Goal: Task Accomplishment & Management: Manage account settings

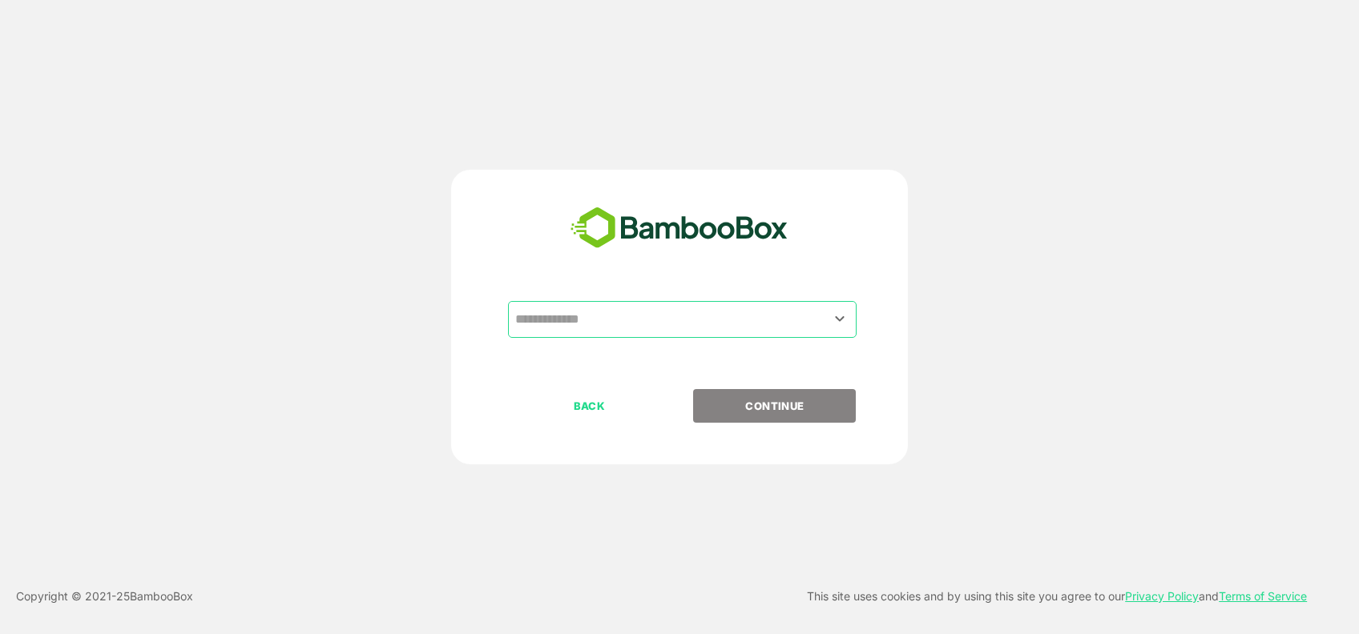
drag, startPoint x: 612, startPoint y: 321, endPoint x: 610, endPoint y: 313, distance: 8.2
click at [610, 320] on input "text" at bounding box center [682, 319] width 342 height 30
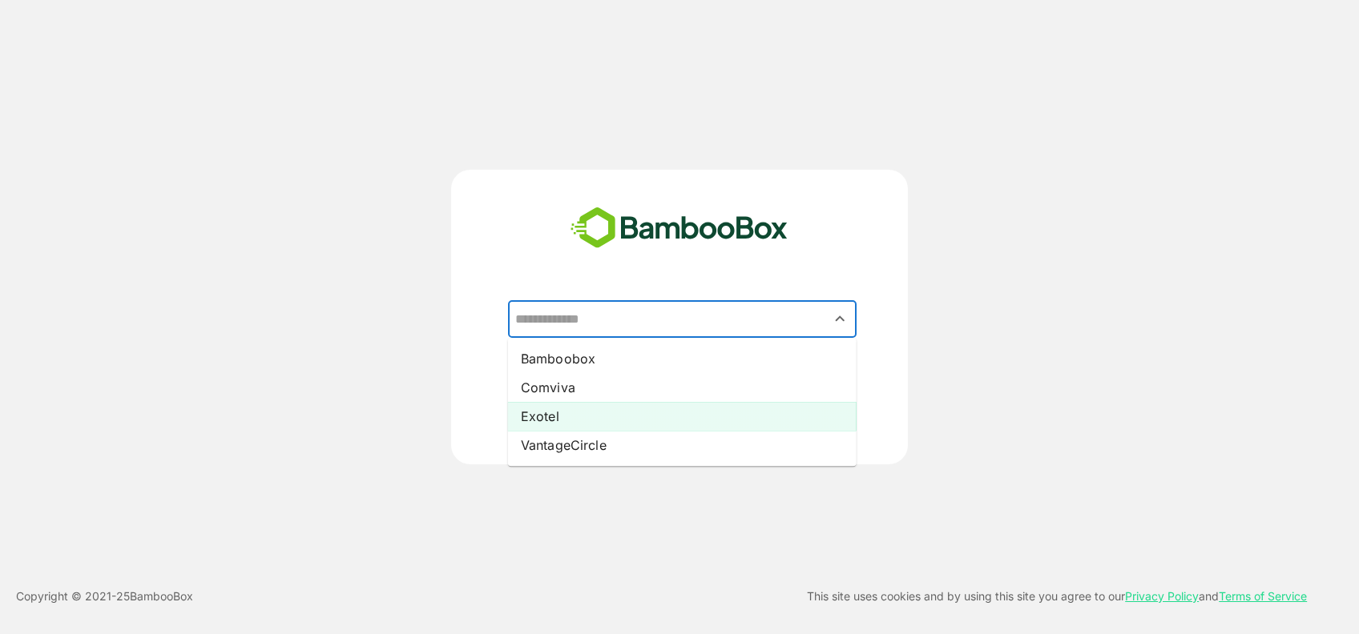
click at [583, 413] on li "Exotel" at bounding box center [682, 416] width 348 height 29
type input "******"
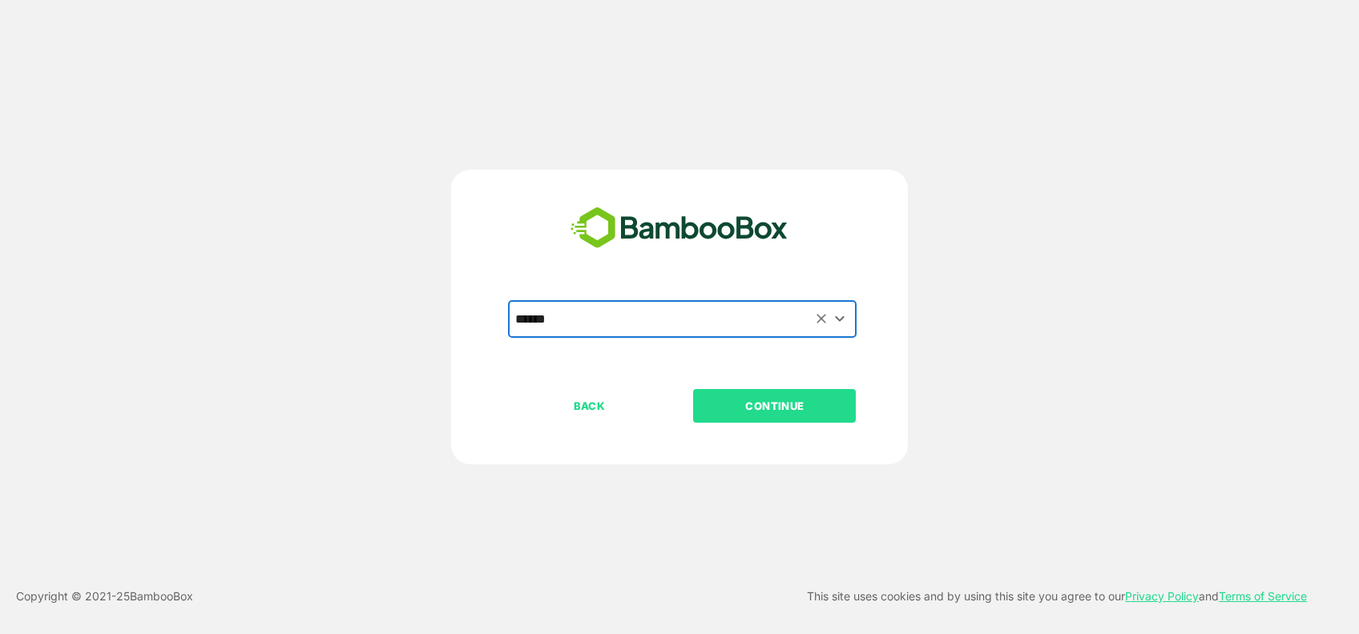
click at [819, 410] on p "CONTINUE" at bounding box center [774, 406] width 160 height 18
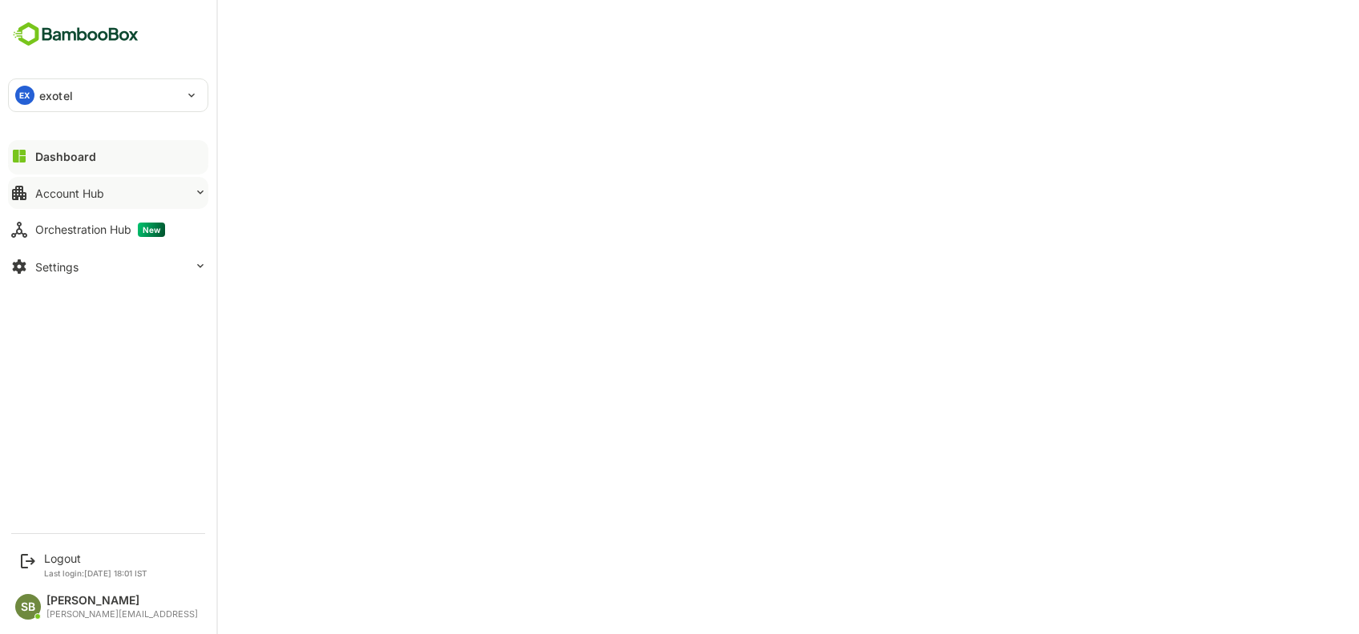
click at [174, 189] on button "Account Hub" at bounding box center [108, 193] width 200 height 32
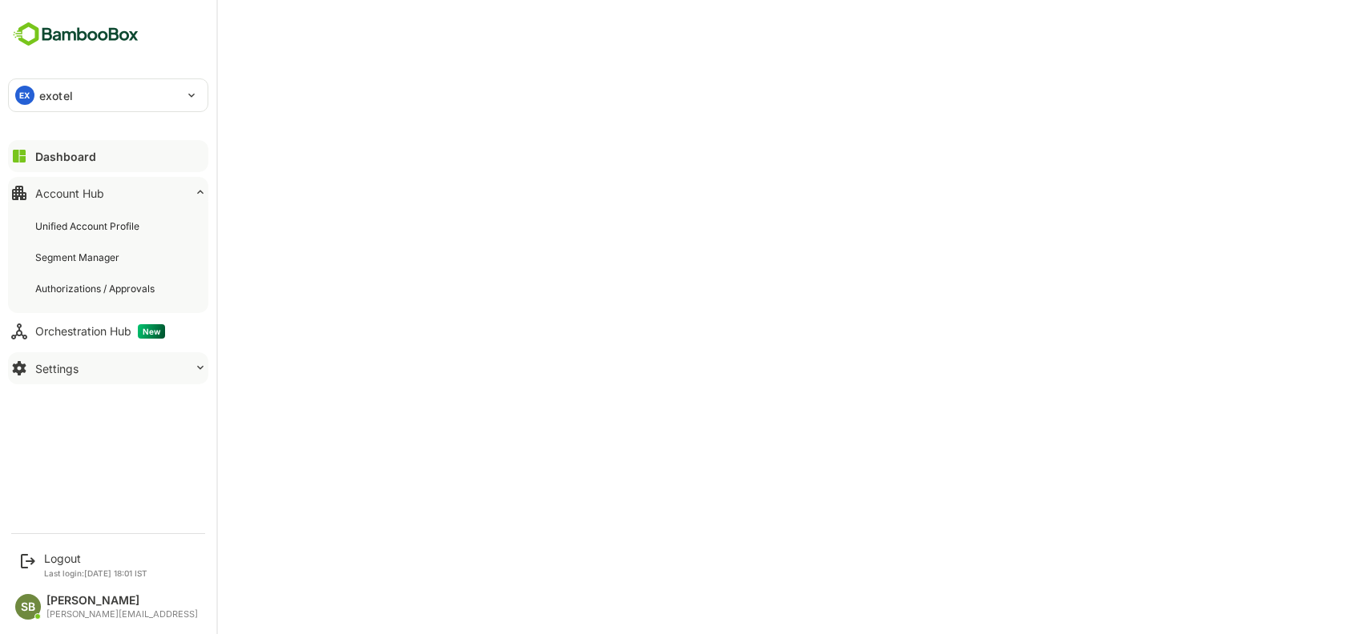
click at [90, 360] on button "Settings" at bounding box center [108, 368] width 200 height 32
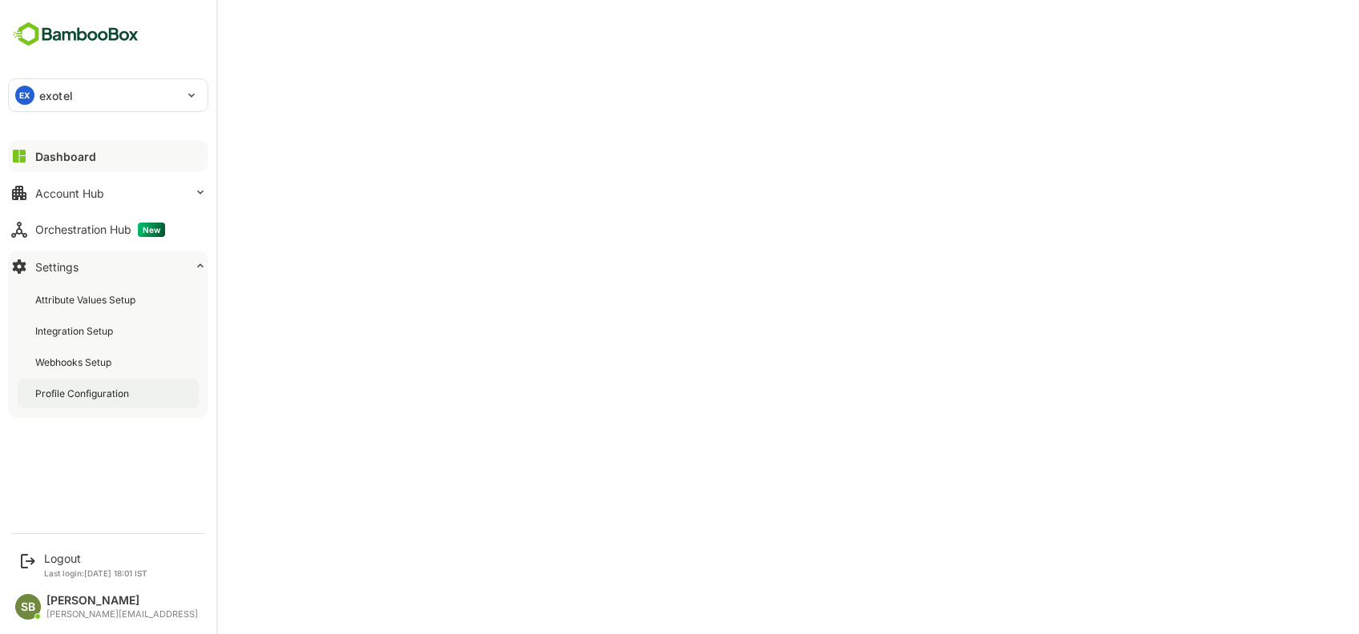
click at [107, 393] on div "Profile Configuration" at bounding box center [83, 394] width 97 height 14
